Goal: Task Accomplishment & Management: Complete application form

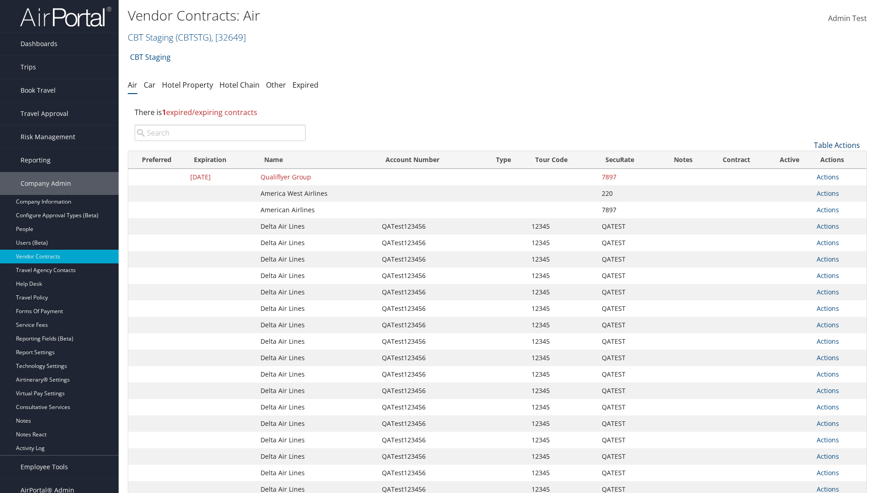
click at [837, 145] on link "Table Actions" at bounding box center [837, 145] width 46 height 10
click at [806, 159] on link "Create New Contract" at bounding box center [806, 159] width 120 height 16
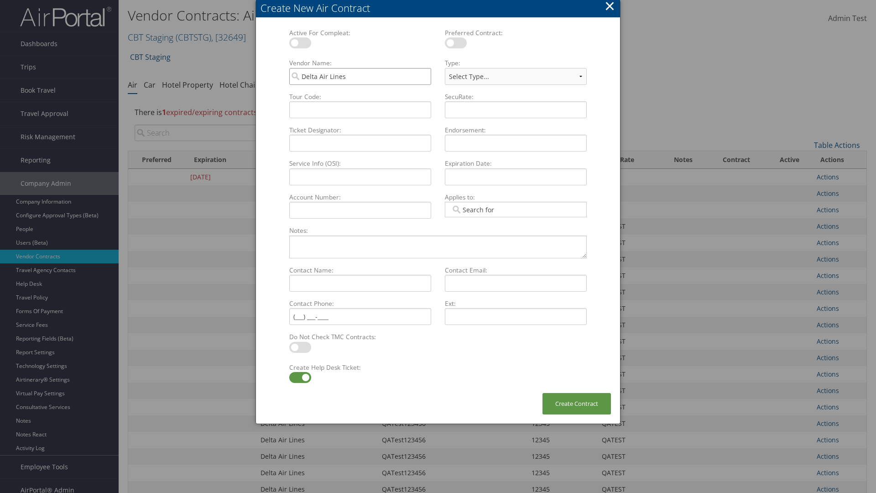
type input "Delta Air Lines"
type input "QATest123456"
select select "[object Object]"
type input "12345"
type input "QATEST"
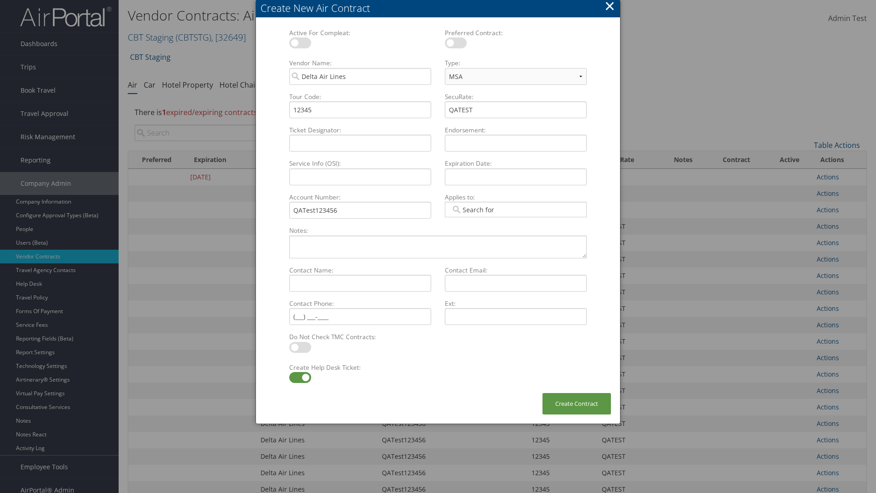
click at [300, 377] on label at bounding box center [300, 377] width 22 height 11
click at [300, 377] on input "checkbox" at bounding box center [297, 379] width 6 height 6
checkbox input "false"
type textarea "QA Testing"
click at [577, 403] on button "Create Contract" at bounding box center [576, 403] width 68 height 21
